Goal: Task Accomplishment & Management: Manage account settings

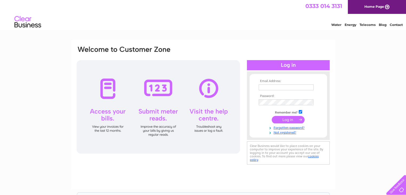
type input "brian@btagencies.co.uk"
drag, startPoint x: 0, startPoint y: 0, endPoint x: 306, endPoint y: 86, distance: 318.0
click at [306, 86] on input "brian@btagencies.co.uk" at bounding box center [287, 87] width 56 height 6
click at [292, 134] on link "Not registered?" at bounding box center [289, 131] width 61 height 5
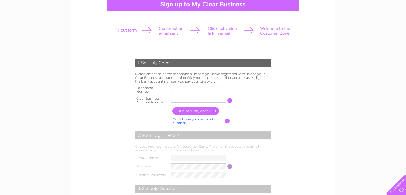
scroll to position [68, 0]
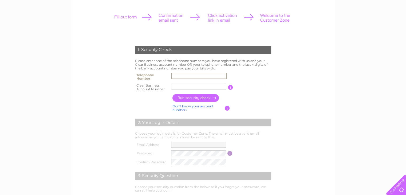
click at [185, 77] on input "text" at bounding box center [199, 76] width 56 height 6
type input "07836228252"
click at [177, 84] on input "text" at bounding box center [199, 86] width 56 height 6
click at [199, 96] on input "button" at bounding box center [195, 98] width 47 height 8
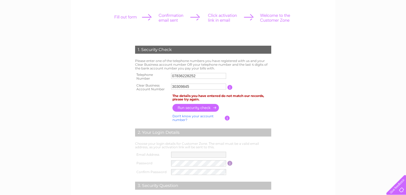
click at [227, 117] on input "button" at bounding box center [227, 118] width 5 height 5
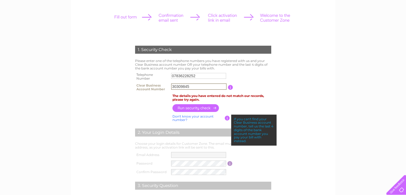
click at [194, 88] on input "30309845" at bounding box center [199, 86] width 56 height 6
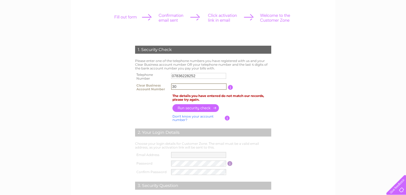
type input "3"
type input "3029"
click at [205, 108] on input "button" at bounding box center [195, 108] width 47 height 8
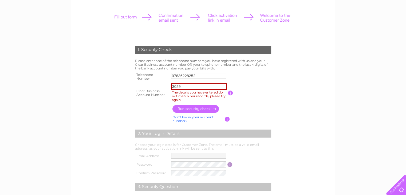
click at [205, 108] on input "button" at bounding box center [195, 109] width 47 height 8
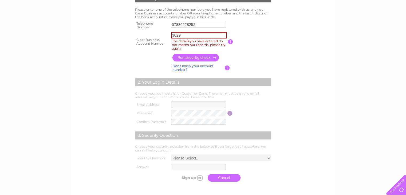
scroll to position [119, 0]
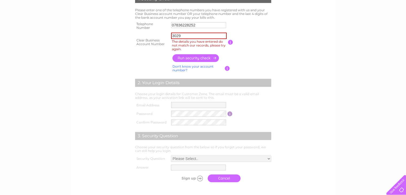
click at [183, 68] on link "Don't know your account number?" at bounding box center [192, 68] width 41 height 8
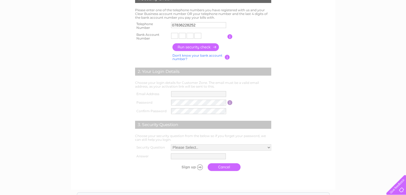
click at [182, 57] on link "Don't know your bank account number?" at bounding box center [197, 57] width 50 height 8
click at [188, 55] on link "Don't know your account number?" at bounding box center [192, 57] width 41 height 8
click at [188, 55] on link "Don't know your bank account number?" at bounding box center [197, 57] width 50 height 8
click at [188, 55] on link "Don't know your account number?" at bounding box center [192, 57] width 41 height 8
click at [175, 34] on input "text" at bounding box center [174, 36] width 7 height 6
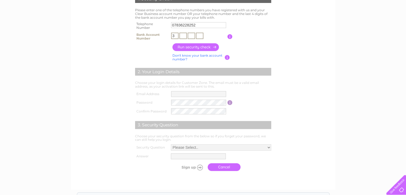
type input "3"
click at [183, 36] on input "text" at bounding box center [182, 36] width 7 height 6
type input "0"
click at [191, 36] on input "text" at bounding box center [191, 36] width 7 height 6
type input "2"
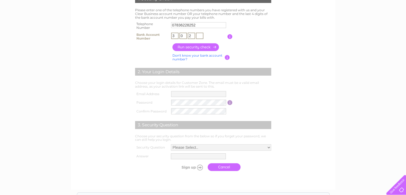
click at [199, 36] on input "text" at bounding box center [199, 36] width 7 height 6
type input "9"
click at [195, 47] on input "button" at bounding box center [195, 47] width 47 height 8
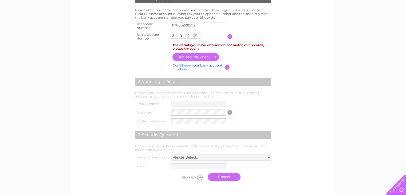
click at [200, 65] on link "Don't know your bank account number?" at bounding box center [197, 67] width 50 height 8
click at [200, 27] on input "07836228252" at bounding box center [199, 25] width 56 height 6
type input "0"
type input "01415641197"
click at [185, 33] on input "text" at bounding box center [199, 36] width 56 height 6
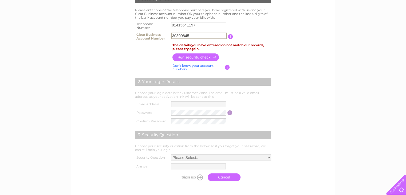
type input "30309845"
click at [202, 59] on input "button" at bounding box center [195, 57] width 47 height 8
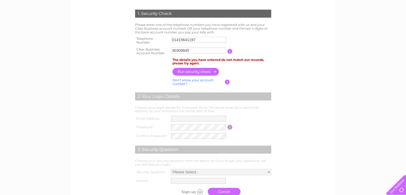
scroll to position [105, 0]
click at [198, 40] on input "01415641197" at bounding box center [199, 39] width 56 height 6
type input "0"
click at [198, 72] on input "button" at bounding box center [195, 72] width 47 height 8
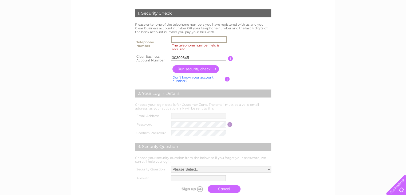
click at [190, 37] on input "The telephone number field is required." at bounding box center [199, 39] width 56 height 6
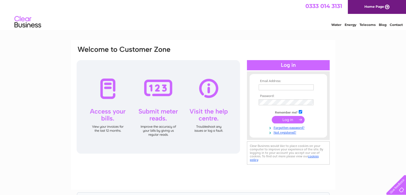
type input "[PERSON_NAME][EMAIL_ADDRESS][DOMAIN_NAME]"
click at [286, 120] on input "submit" at bounding box center [288, 119] width 33 height 7
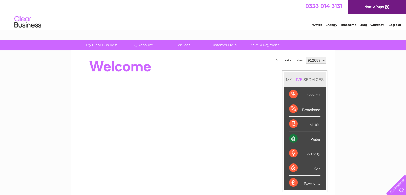
click at [323, 60] on select "912687" at bounding box center [316, 60] width 20 height 6
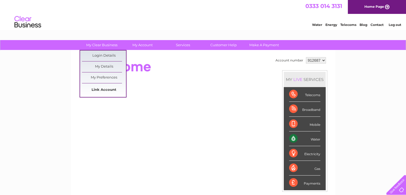
click at [103, 91] on link "Link Account" at bounding box center [104, 90] width 44 height 11
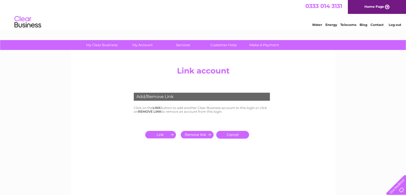
click at [167, 135] on input "submit" at bounding box center [161, 134] width 33 height 7
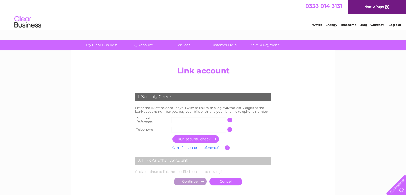
click at [173, 117] on input "text" at bounding box center [198, 120] width 55 height 6
type input "30309845"
click at [183, 127] on input "text" at bounding box center [198, 130] width 55 height 6
click at [203, 127] on input "text" at bounding box center [198, 130] width 55 height 6
type input "07836228252"
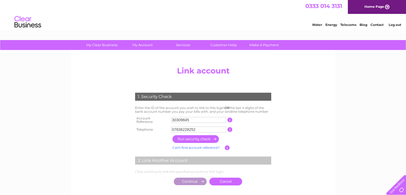
click at [177, 137] on input "button" at bounding box center [195, 139] width 47 height 8
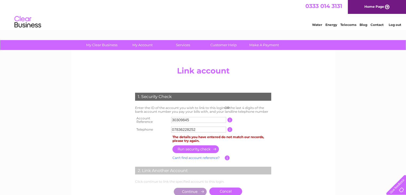
click at [207, 147] on input "button" at bounding box center [195, 149] width 47 height 8
click at [216, 129] on input "07836228252" at bounding box center [198, 130] width 55 height 6
click at [285, 150] on center "Add/Remove Link Click on the LINK button to add another Clear Business account …" at bounding box center [203, 136] width 254 height 145
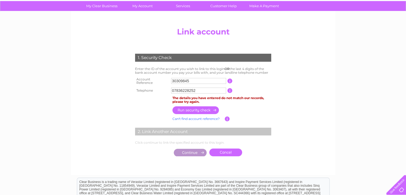
scroll to position [39, 0]
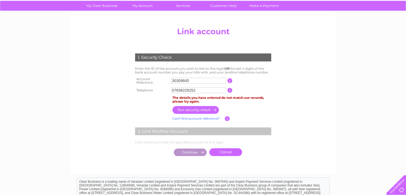
click at [194, 80] on input "30309845" at bounding box center [198, 81] width 55 height 6
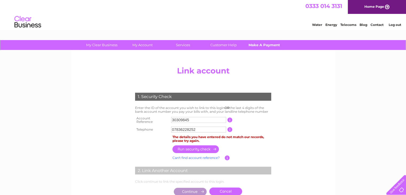
click at [270, 45] on link "Make A Payment" at bounding box center [264, 45] width 44 height 10
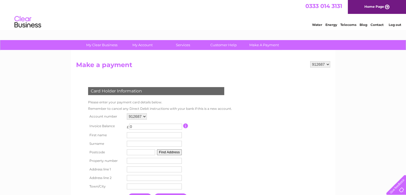
click at [145, 115] on select "912687" at bounding box center [137, 116] width 20 height 6
click at [141, 115] on select "912687" at bounding box center [137, 116] width 20 height 6
click at [329, 63] on select "912687" at bounding box center [320, 64] width 20 height 6
click at [310, 61] on select "912687" at bounding box center [320, 64] width 20 height 6
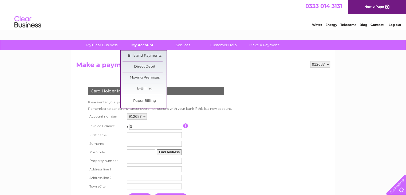
click at [146, 44] on link "My Account" at bounding box center [142, 45] width 44 height 10
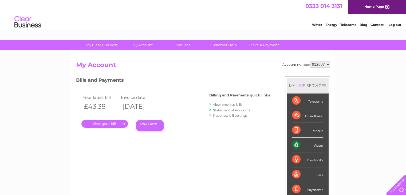
click at [327, 64] on select "912687" at bounding box center [320, 64] width 20 height 6
click at [345, 76] on div "My Clear Business Login Details My Details My Preferences Link Account My Accou…" at bounding box center [203, 179] width 406 height 278
click at [105, 124] on link "." at bounding box center [104, 124] width 46 height 8
